Goal: Task Accomplishment & Management: Manage account settings

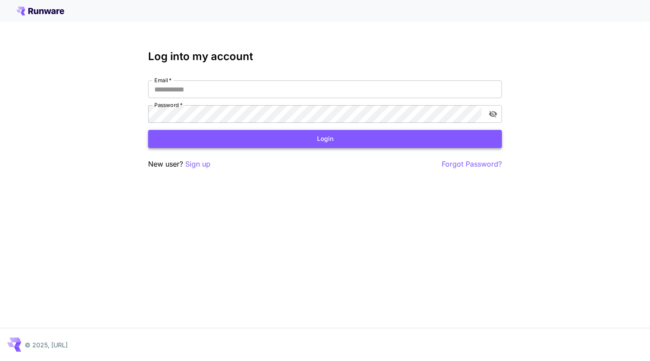
type input "**********"
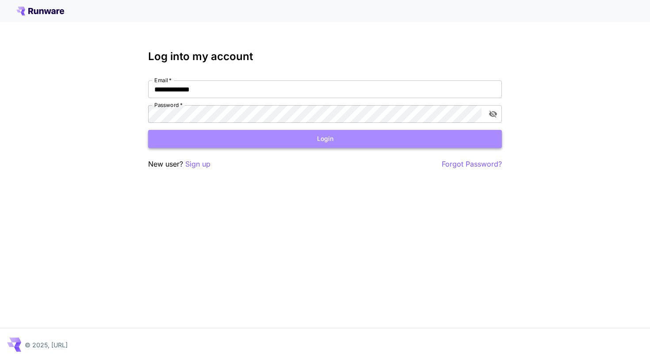
click at [339, 142] on button "Login" at bounding box center [325, 139] width 354 height 18
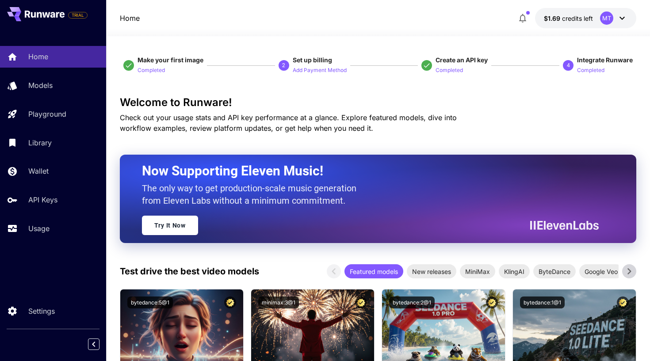
click at [626, 271] on icon at bounding box center [629, 271] width 13 height 13
click at [632, 270] on icon at bounding box center [629, 271] width 13 height 13
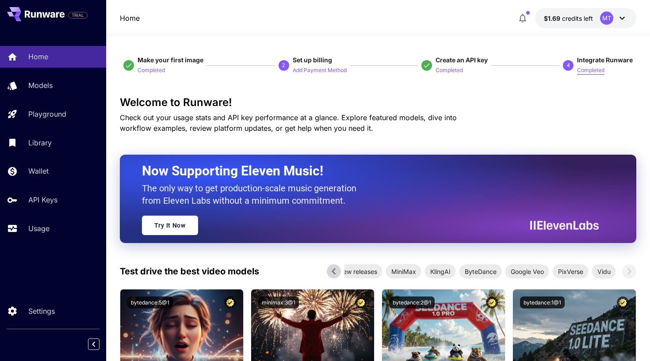
click at [592, 72] on p "Completed" at bounding box center [590, 70] width 27 height 8
click at [593, 68] on p "Completed" at bounding box center [590, 70] width 27 height 8
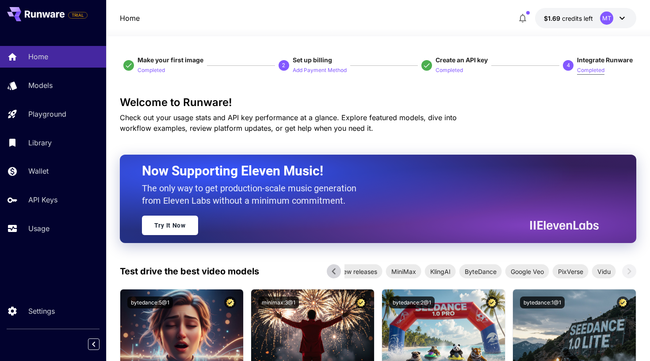
click at [593, 68] on p "Completed" at bounding box center [590, 70] width 27 height 8
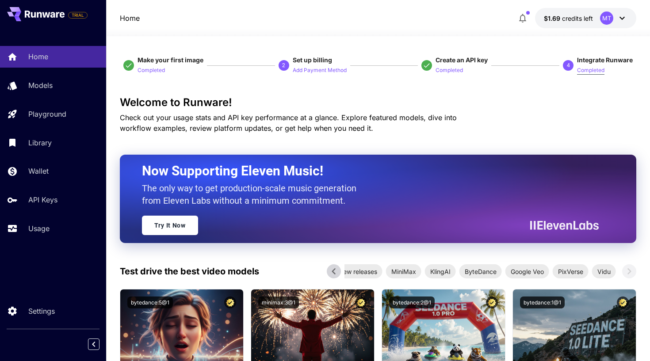
click at [593, 68] on p "Completed" at bounding box center [590, 70] width 27 height 8
click at [329, 69] on p "Add Payment Method" at bounding box center [320, 70] width 54 height 8
